Goal: Find specific page/section: Find specific page/section

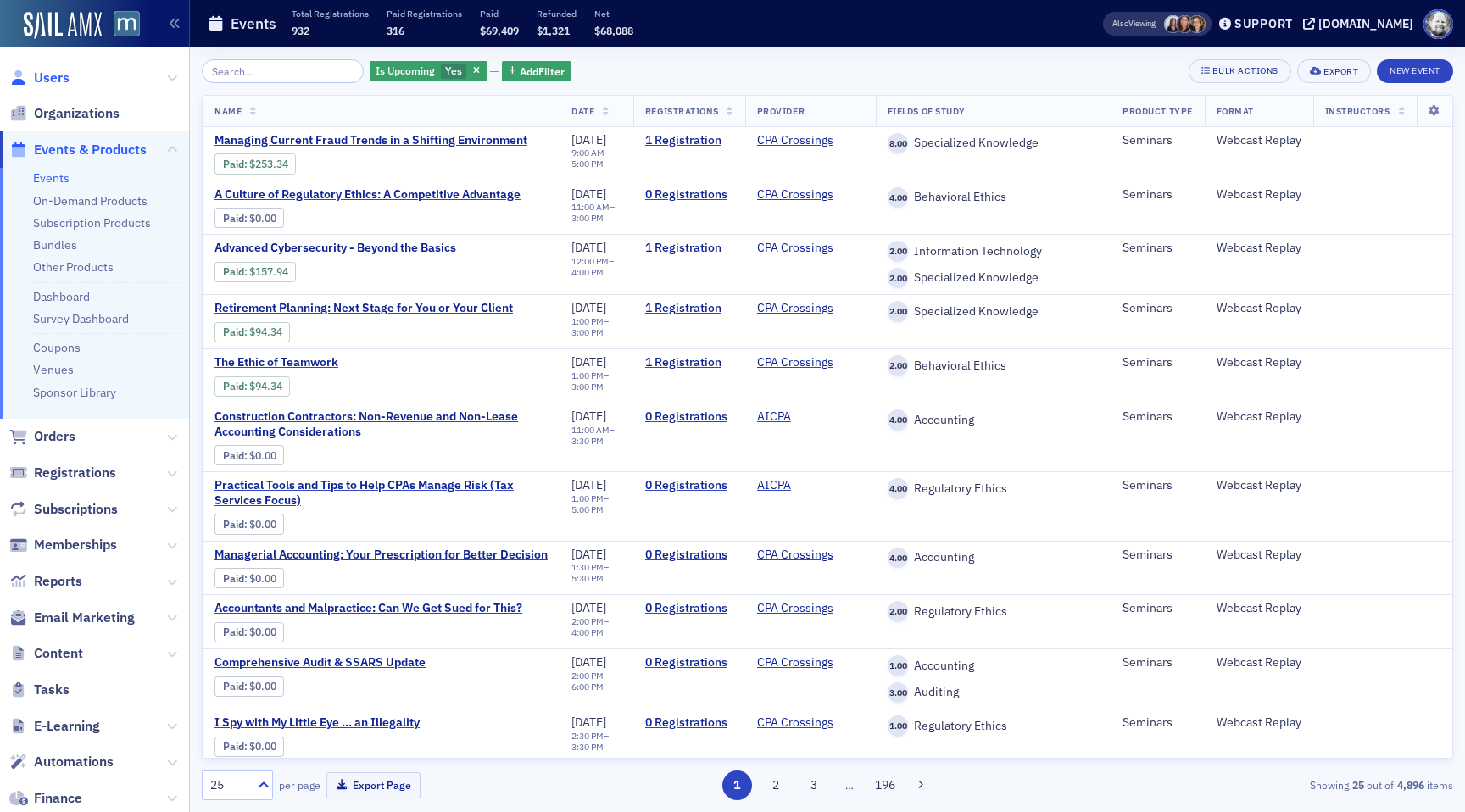
click at [53, 84] on span "Users" at bounding box center [51, 78] width 36 height 19
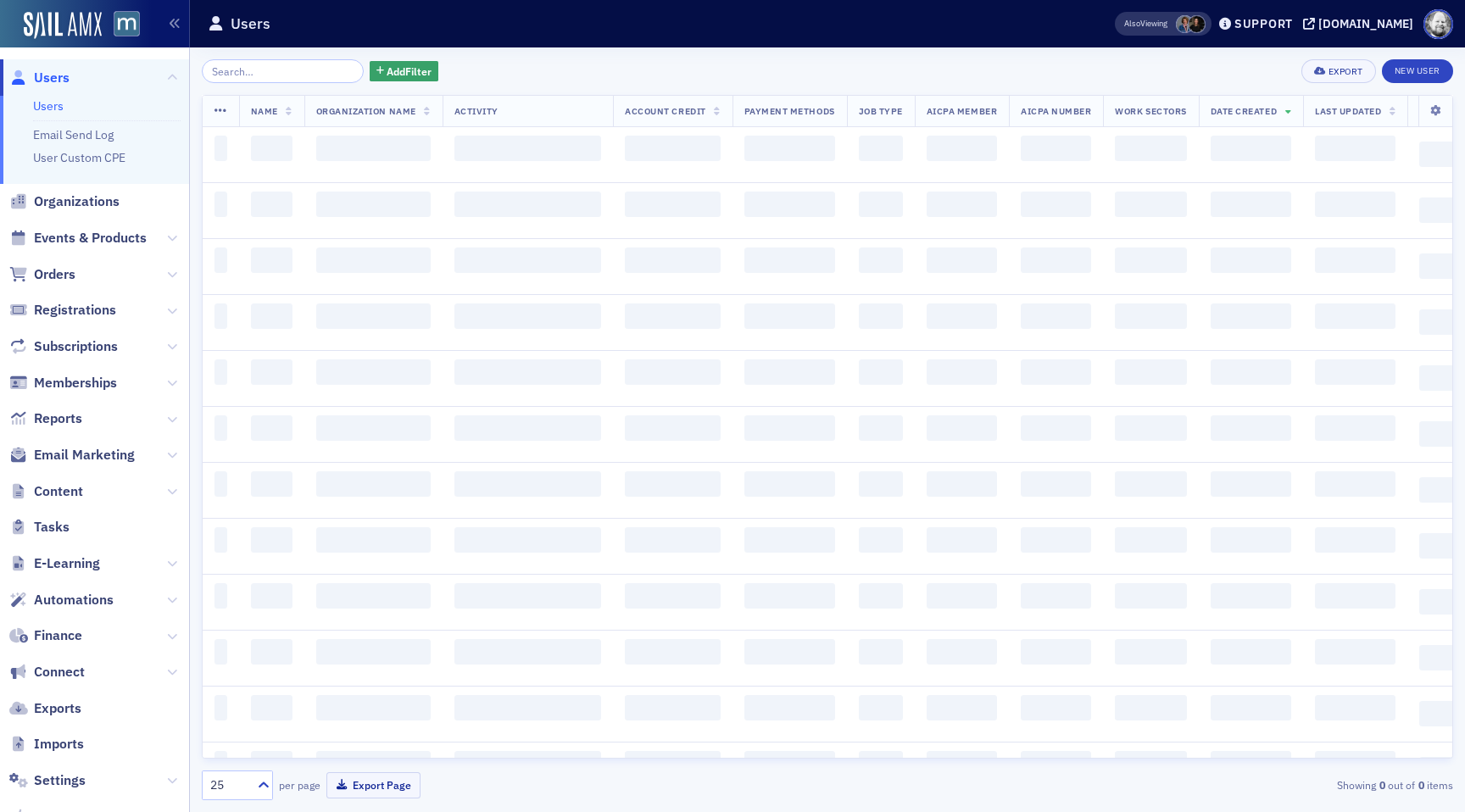
click at [295, 69] on input "search" at bounding box center [282, 71] width 162 height 24
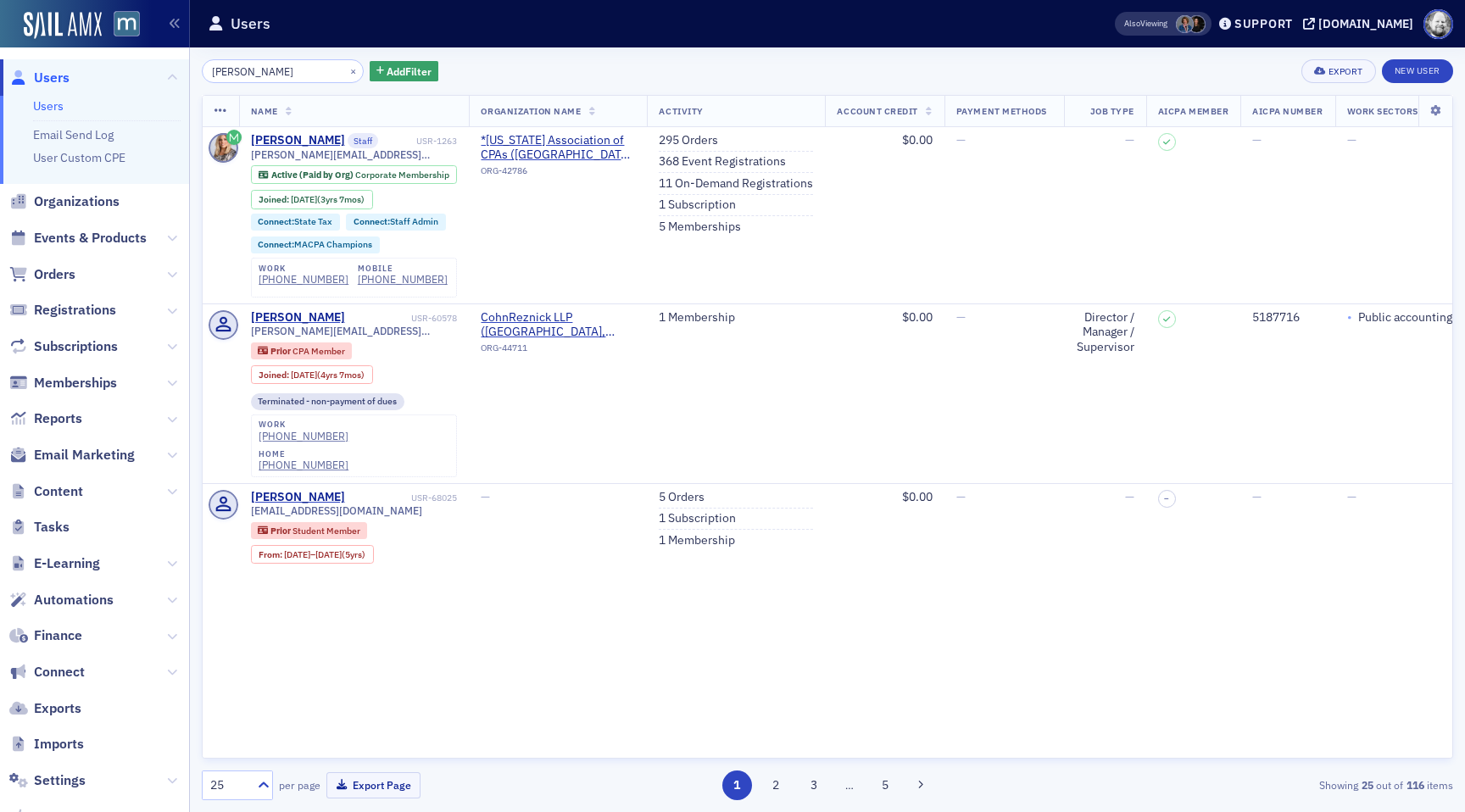
type input "[PERSON_NAME]"
click at [1194, 27] on span at bounding box center [1185, 24] width 18 height 18
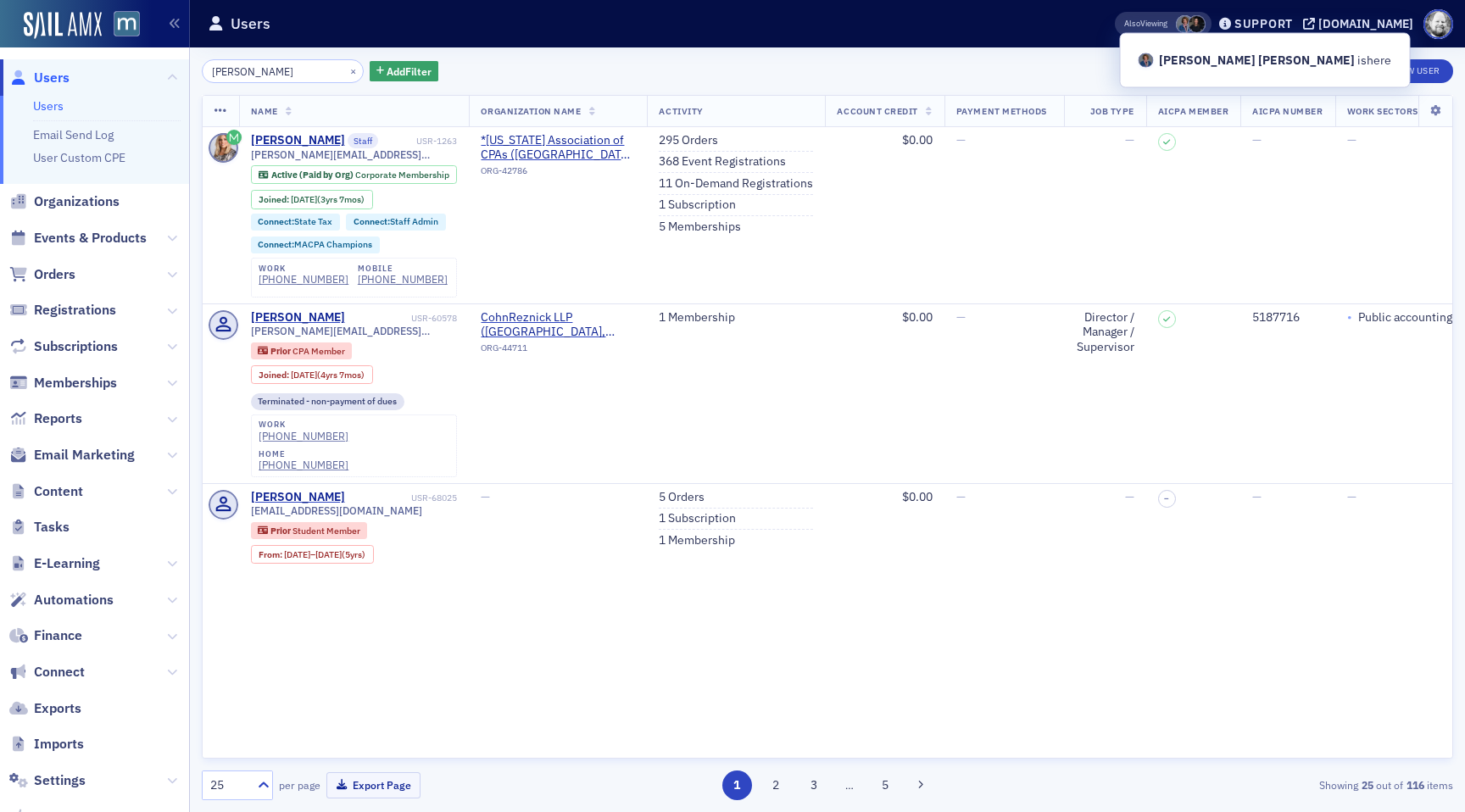
click at [1205, 23] on span at bounding box center [1196, 24] width 18 height 18
